Goal: Use online tool/utility

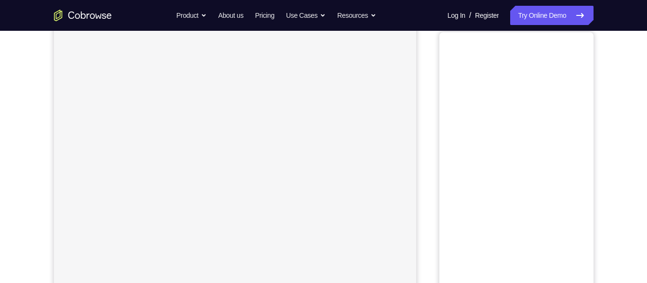
scroll to position [121, 0]
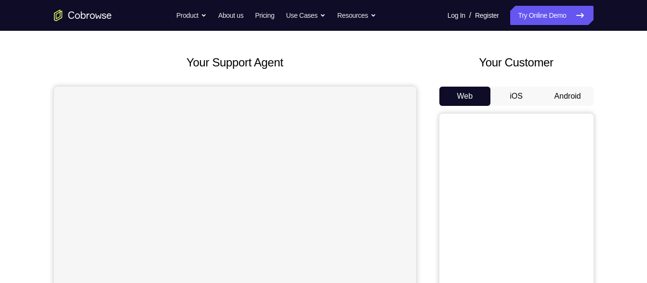
click at [565, 105] on button "Android" at bounding box center [568, 96] width 52 height 19
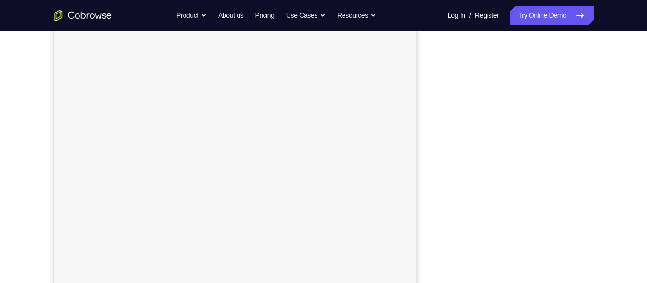
scroll to position [113, 0]
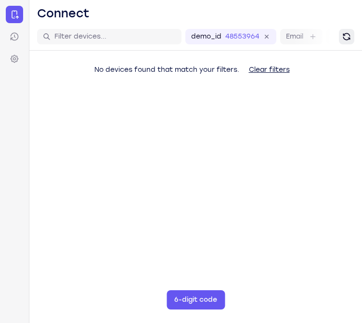
click at [345, 44] on button "Refresh" at bounding box center [346, 36] width 15 height 15
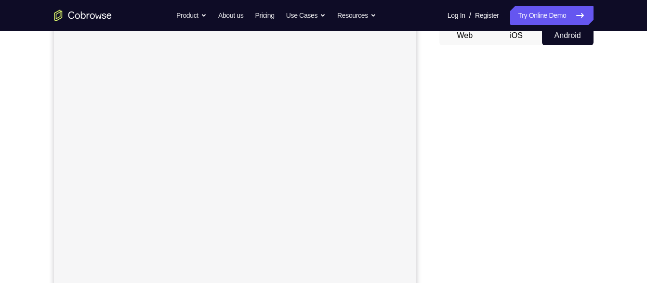
scroll to position [101, 0]
click at [563, 34] on button "Android" at bounding box center [568, 34] width 52 height 19
